Goal: Check status: Check status

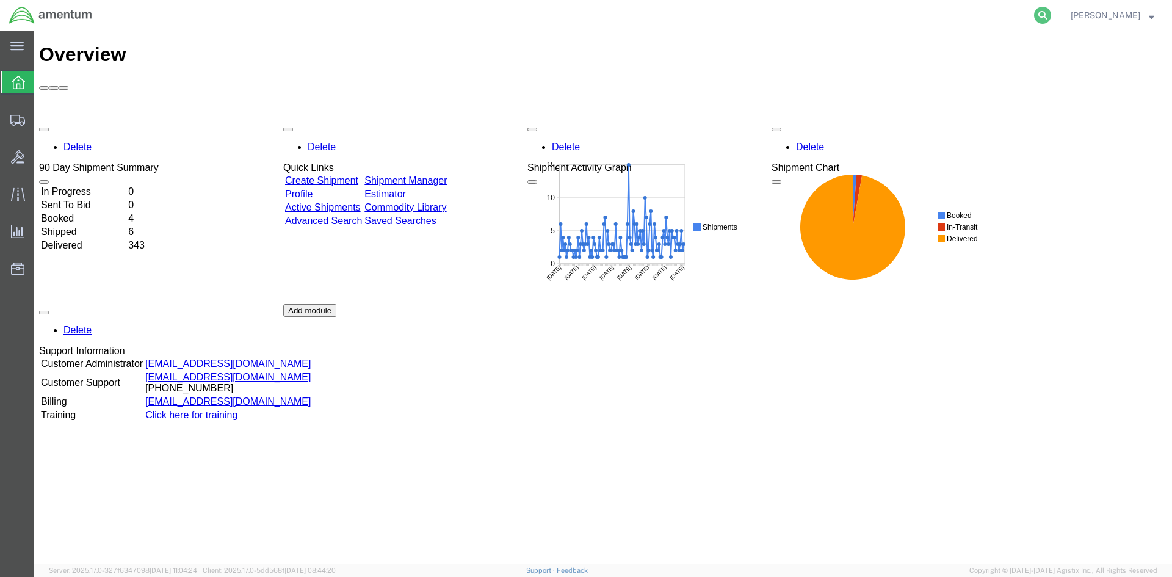
click at [1051, 20] on icon at bounding box center [1042, 15] width 17 height 17
click at [807, 11] on input "search" at bounding box center [848, 15] width 371 height 29
paste input "S633-25231-2451"
type input "S633-25231-2451"
click at [1051, 15] on icon at bounding box center [1042, 15] width 17 height 17
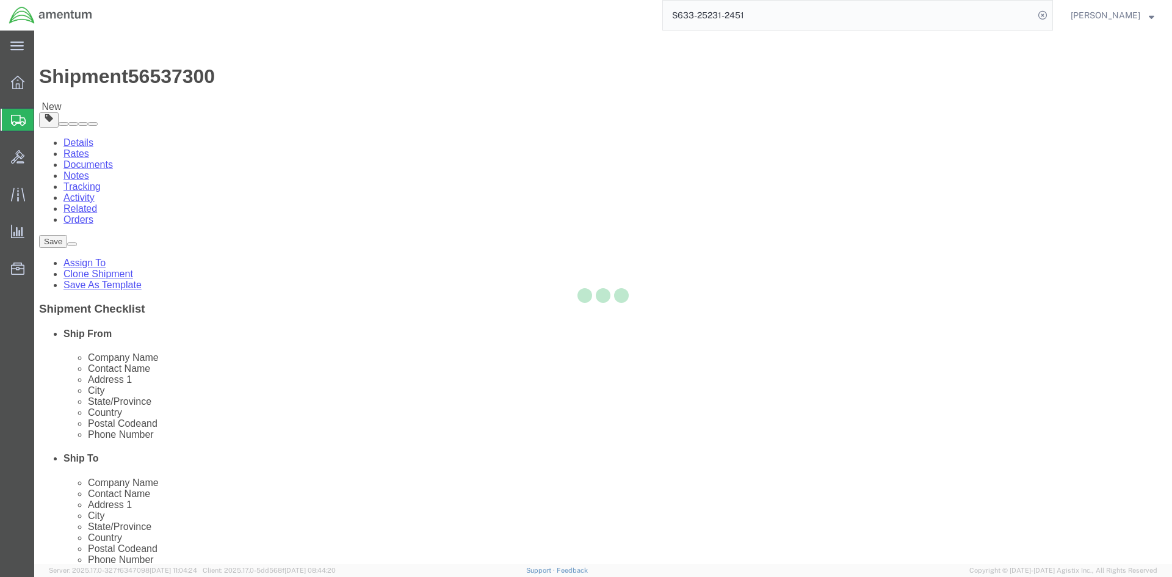
select select "42718"
select select "42721"
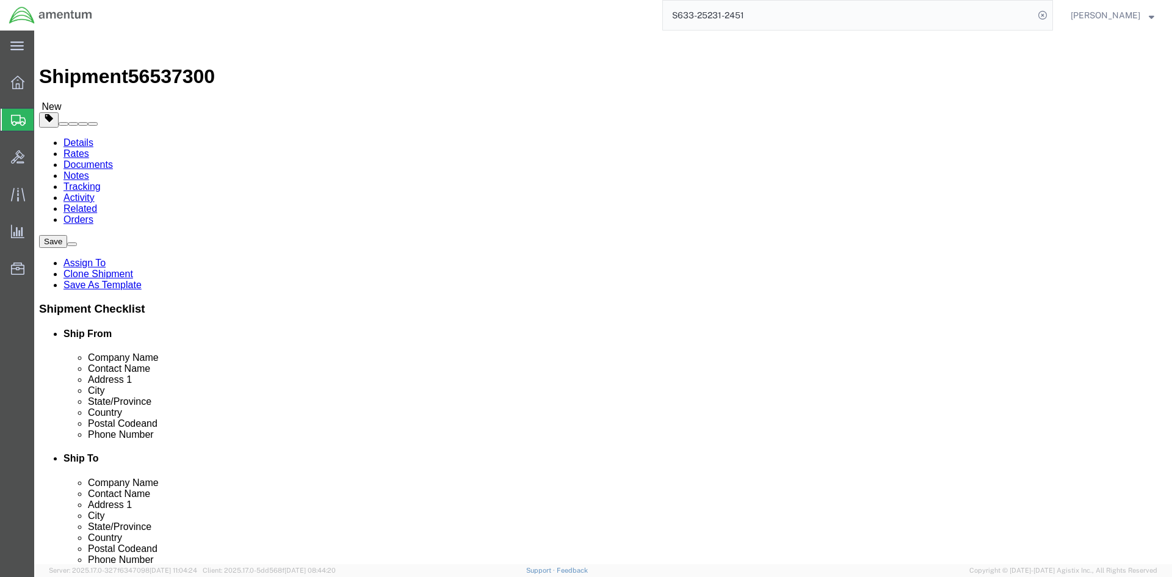
click button "Rate Shipment"
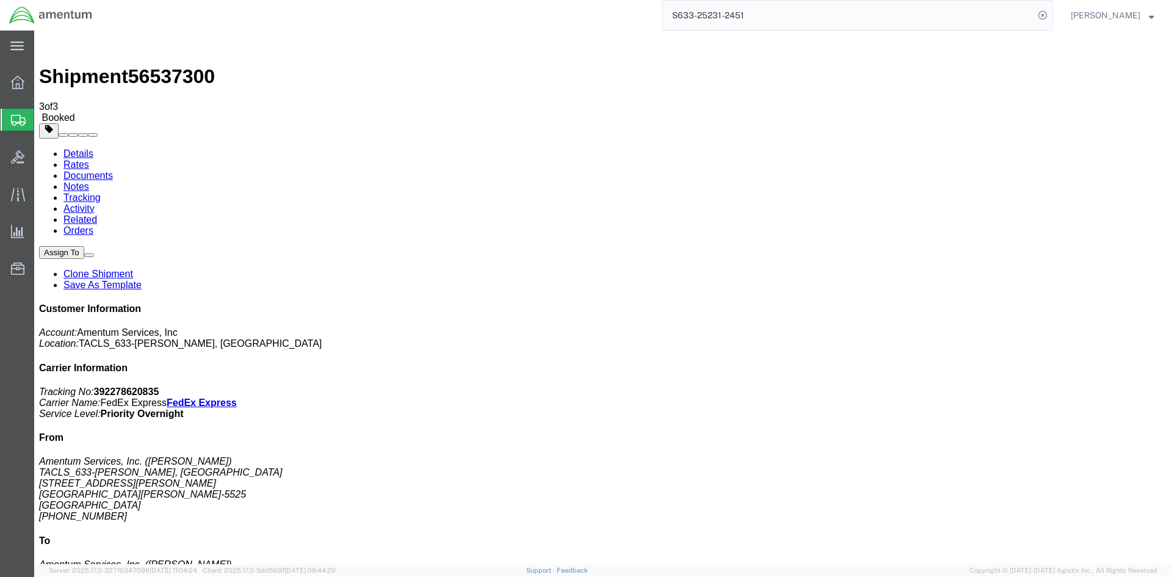
drag, startPoint x: 1059, startPoint y: 187, endPoint x: 1003, endPoint y: 187, distance: 56.2
click at [1003, 386] on p "Tracking No: 392278620835 Carrier Name: FedEx Express FedEx Express Service Lev…" at bounding box center [603, 402] width 1128 height 33
copy b "392278620835"
